Goal: Find specific page/section: Find specific page/section

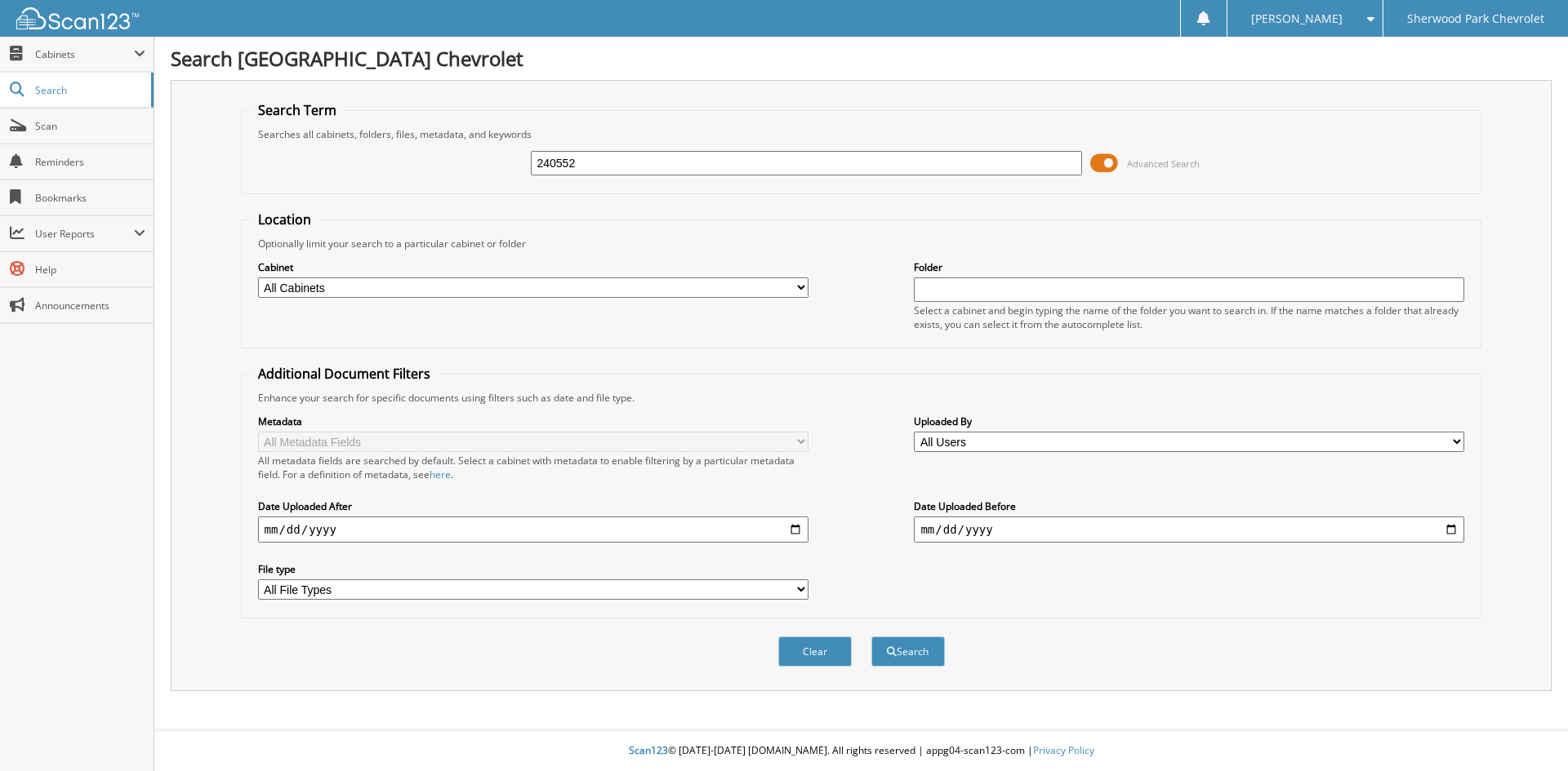
type input "240552"
click at [871, 636] on button "Search" at bounding box center [908, 652] width 73 height 30
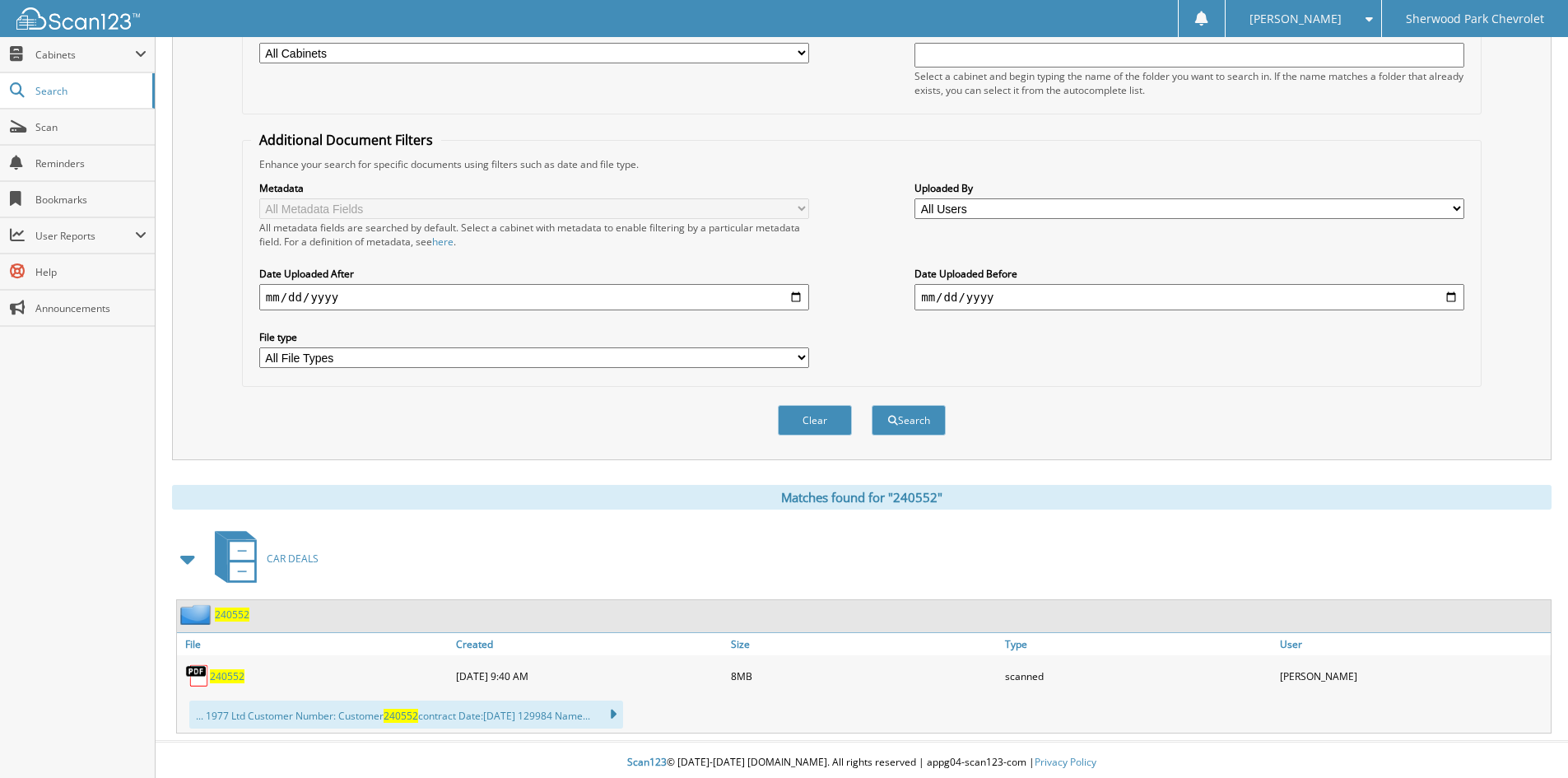
scroll to position [243, 0]
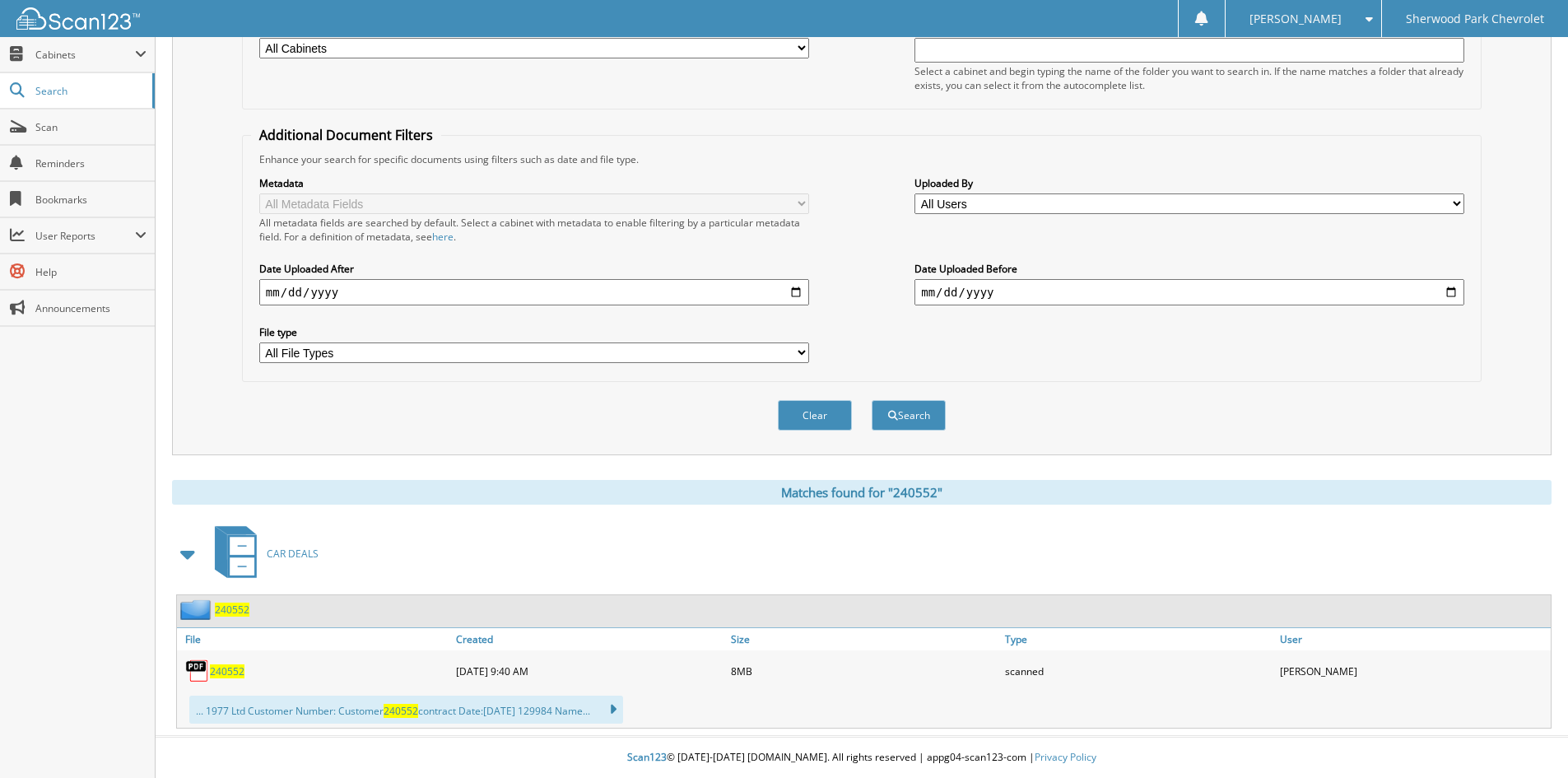
click at [235, 672] on span "240552" at bounding box center [226, 671] width 35 height 14
